Goal: Transaction & Acquisition: Purchase product/service

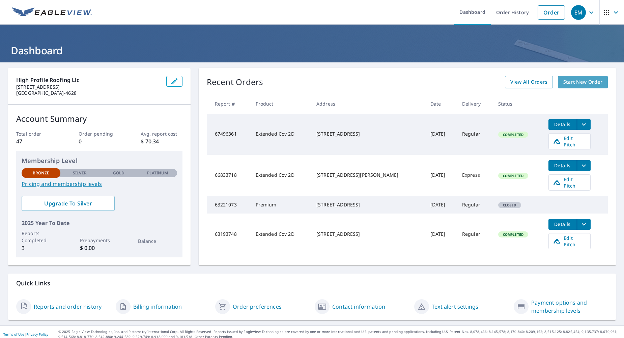
click at [572, 85] on span "Start New Order" at bounding box center [582, 82] width 39 height 8
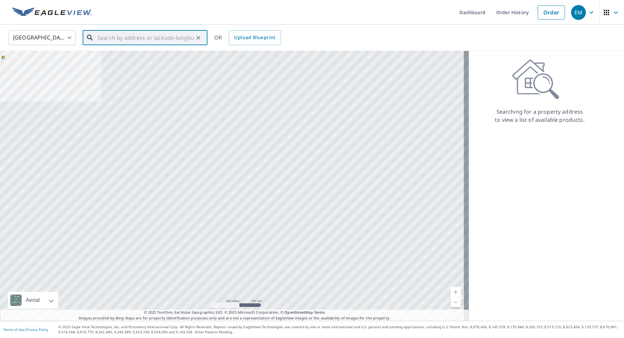
click at [142, 41] on input "text" at bounding box center [146, 37] width 96 height 19
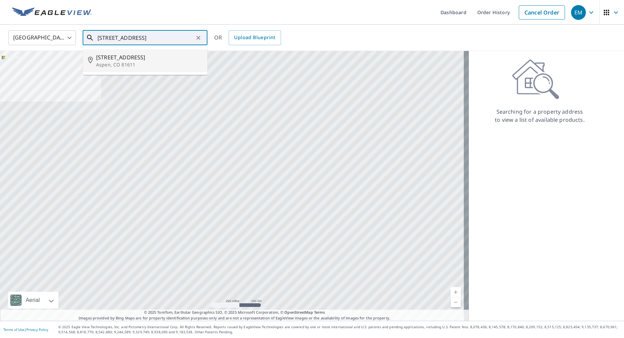
click at [147, 62] on p "Aspen, CO 81611" at bounding box center [149, 64] width 106 height 7
type input "[STREET_ADDRESS]"
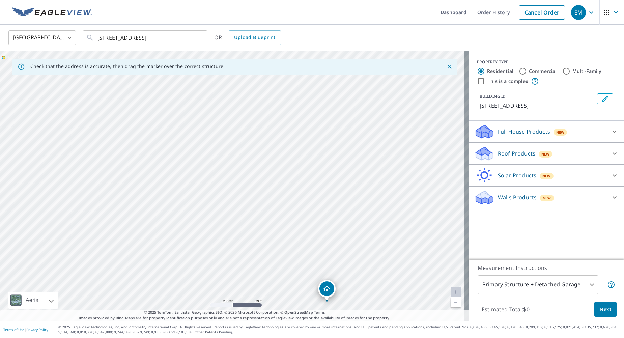
drag, startPoint x: 261, startPoint y: 158, endPoint x: 297, endPoint y: 236, distance: 85.9
click at [335, 298] on div "[STREET_ADDRESS]" at bounding box center [234, 186] width 469 height 270
drag, startPoint x: 261, startPoint y: 139, endPoint x: 268, endPoint y: 116, distance: 23.6
click at [257, 100] on div "[STREET_ADDRESS]" at bounding box center [234, 186] width 469 height 270
drag, startPoint x: 312, startPoint y: 181, endPoint x: 310, endPoint y: 173, distance: 8.0
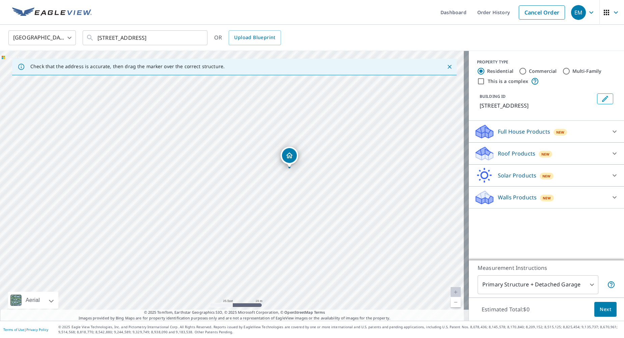
click at [310, 173] on div "[STREET_ADDRESS]" at bounding box center [234, 186] width 469 height 270
click at [262, 172] on div "[STREET_ADDRESS]" at bounding box center [234, 186] width 469 height 270
click at [286, 158] on div "[STREET_ADDRESS]" at bounding box center [234, 186] width 469 height 270
click at [265, 197] on div "[STREET_ADDRESS]" at bounding box center [234, 186] width 469 height 270
click at [603, 308] on span "Next" at bounding box center [605, 309] width 11 height 8
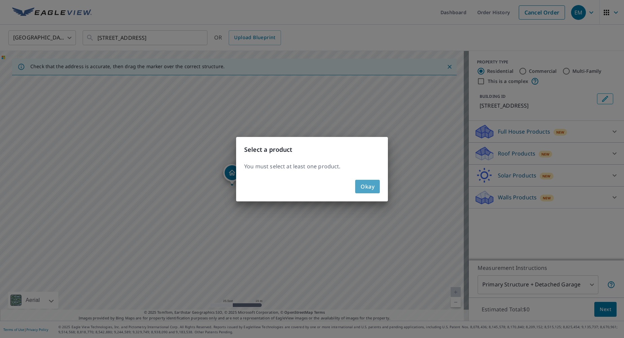
click at [369, 188] on span "Okay" at bounding box center [368, 186] width 14 height 9
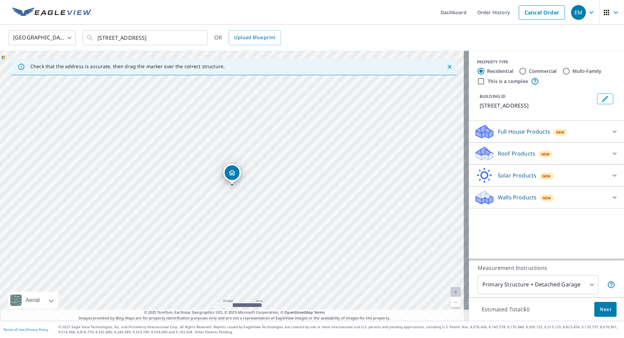
click at [607, 153] on div at bounding box center [615, 153] width 16 height 16
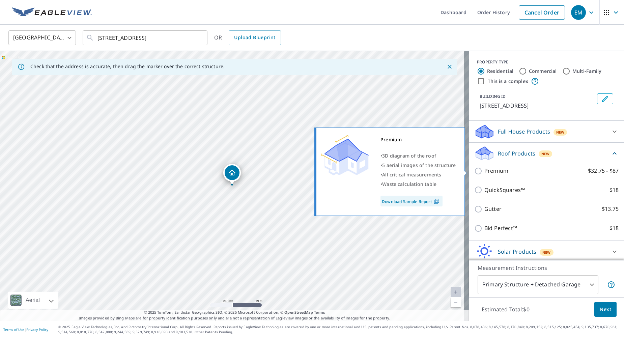
click at [474, 170] on input "Premium $32.75 - $87" at bounding box center [479, 171] width 10 height 8
checkbox input "true"
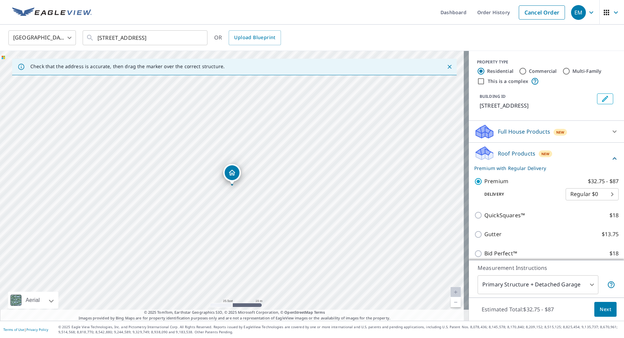
click at [600, 307] on span "Next" at bounding box center [605, 309] width 11 height 8
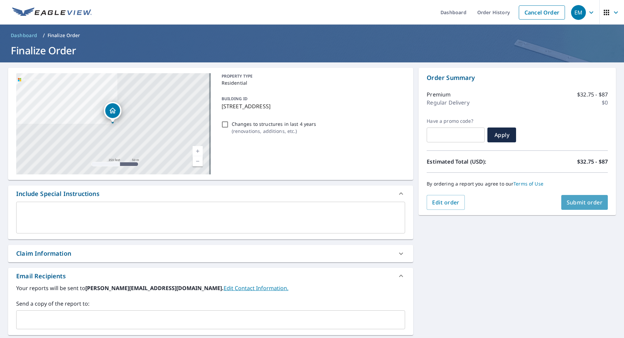
click at [584, 206] on button "Submit order" at bounding box center [584, 202] width 47 height 15
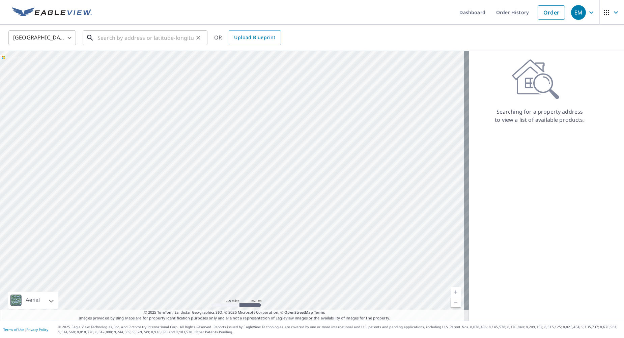
click at [102, 39] on input "text" at bounding box center [146, 37] width 96 height 19
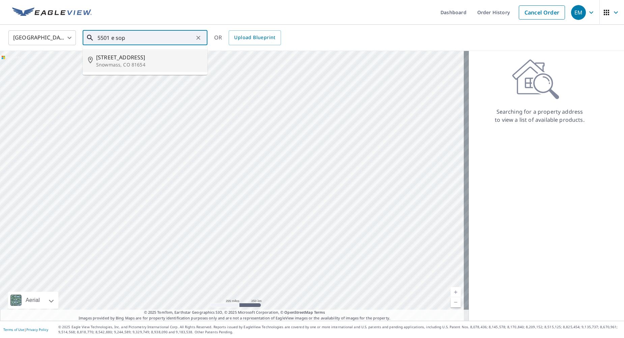
click at [171, 58] on span "[STREET_ADDRESS]" at bounding box center [149, 57] width 106 height 8
type input "[STREET_ADDRESS]"
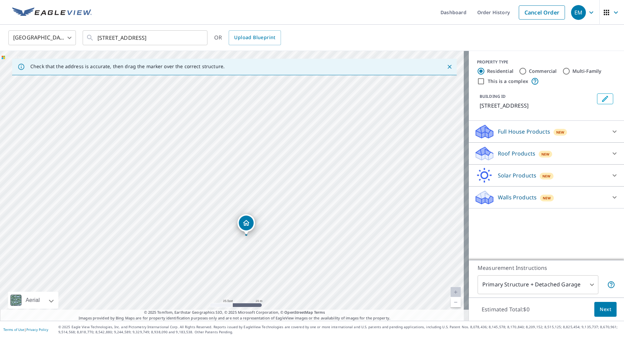
drag, startPoint x: 291, startPoint y: 221, endPoint x: 215, endPoint y: 243, distance: 78.9
click at [211, 251] on div "[STREET_ADDRESS]" at bounding box center [234, 186] width 469 height 270
click at [570, 155] on div "Roof Products New" at bounding box center [540, 154] width 132 height 16
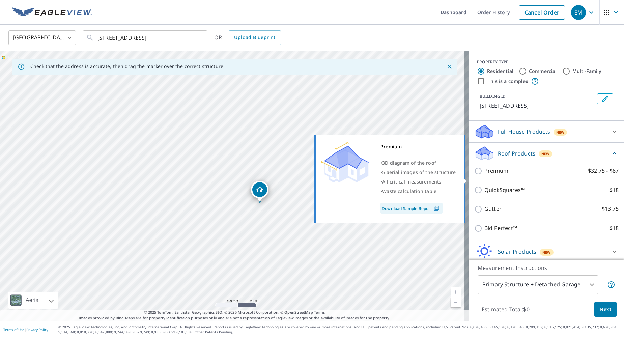
click at [475, 175] on input "Premium $32.75 - $87" at bounding box center [479, 171] width 10 height 8
checkbox input "true"
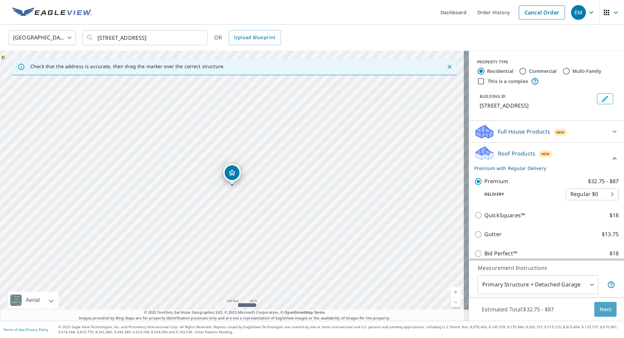
click at [600, 310] on span "Next" at bounding box center [605, 309] width 11 height 8
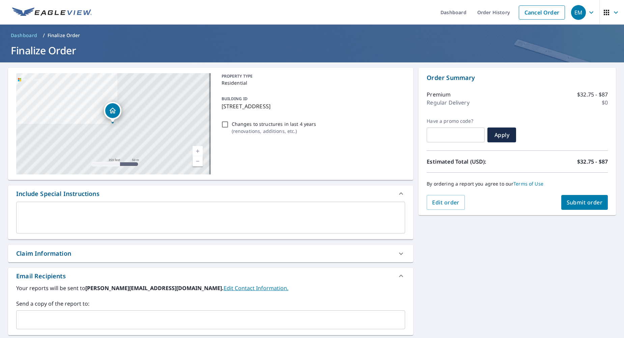
click at [573, 203] on span "Submit order" at bounding box center [585, 202] width 36 height 7
